Goal: Check status: Check status

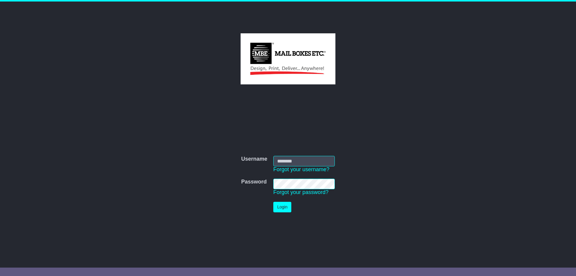
type input "**********"
click at [285, 205] on button "Login" at bounding box center [282, 207] width 18 height 11
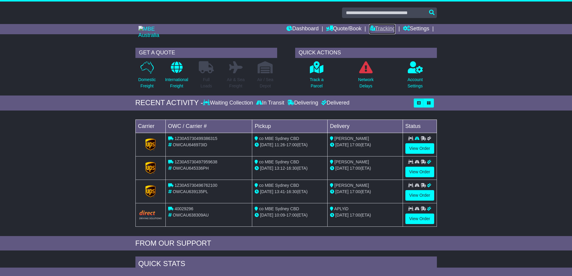
click at [376, 28] on link "Tracking" at bounding box center [382, 29] width 26 height 10
